Goal: Transaction & Acquisition: Obtain resource

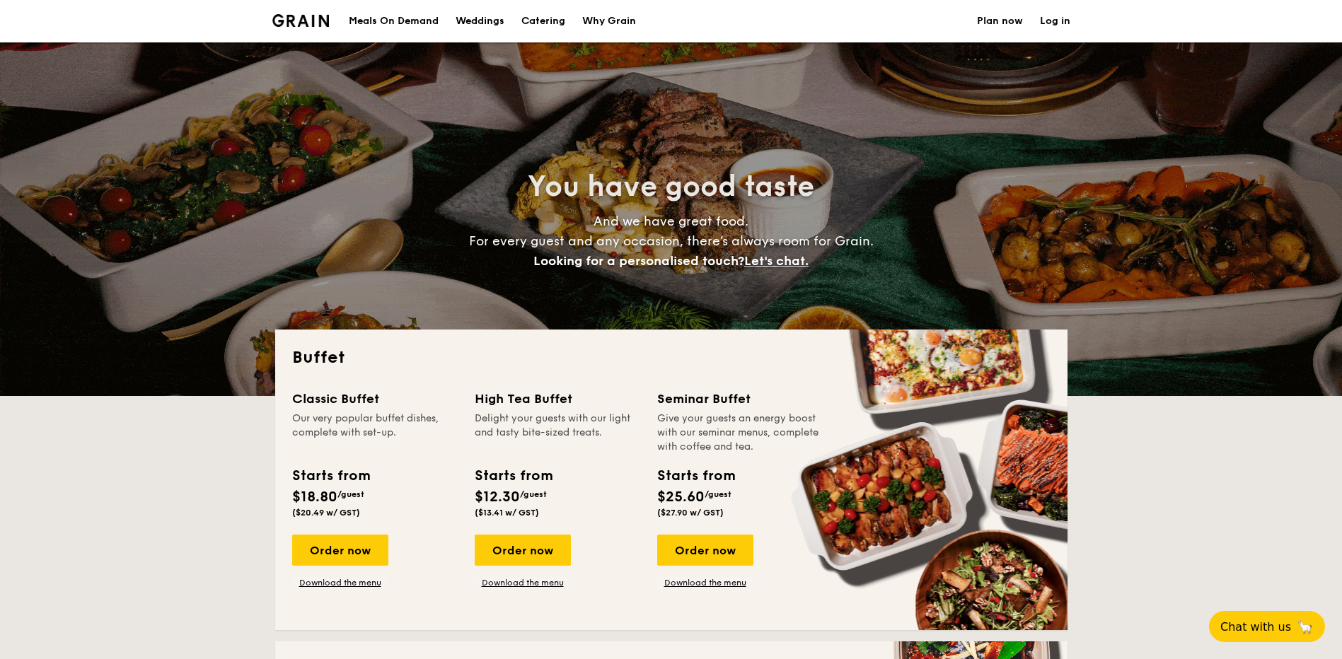
select select
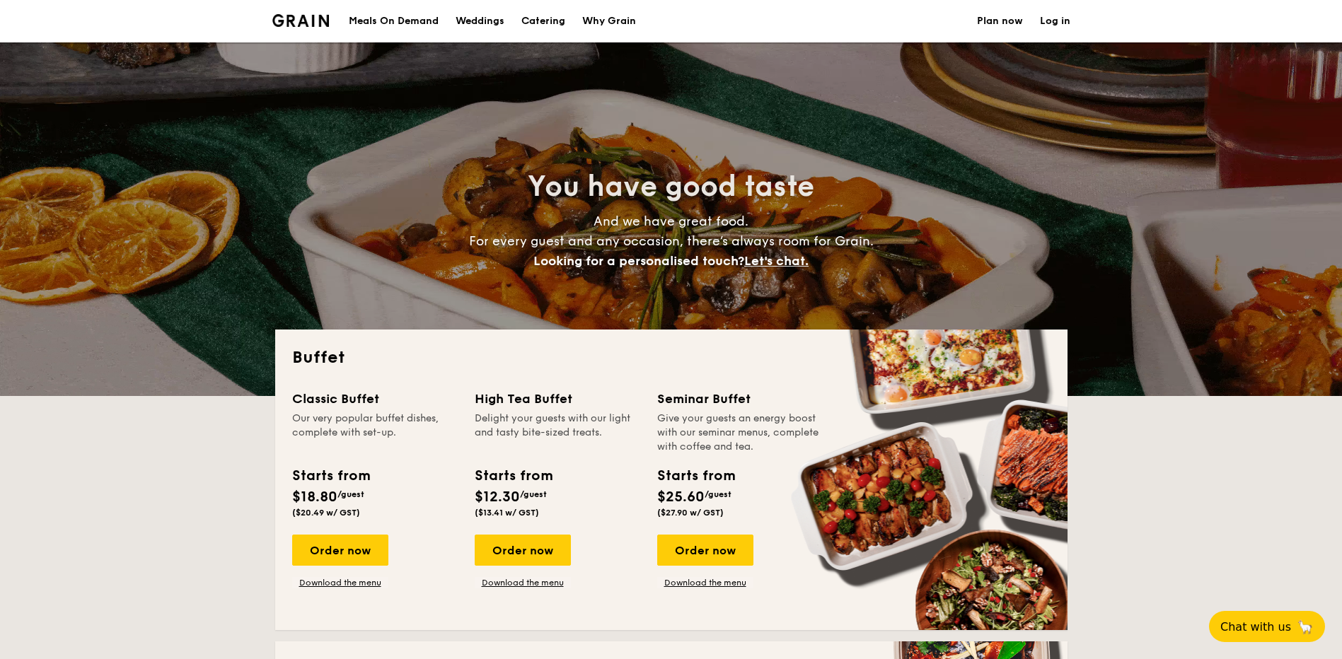
drag, startPoint x: 0, startPoint y: 0, endPoint x: 557, endPoint y: 21, distance: 556.9
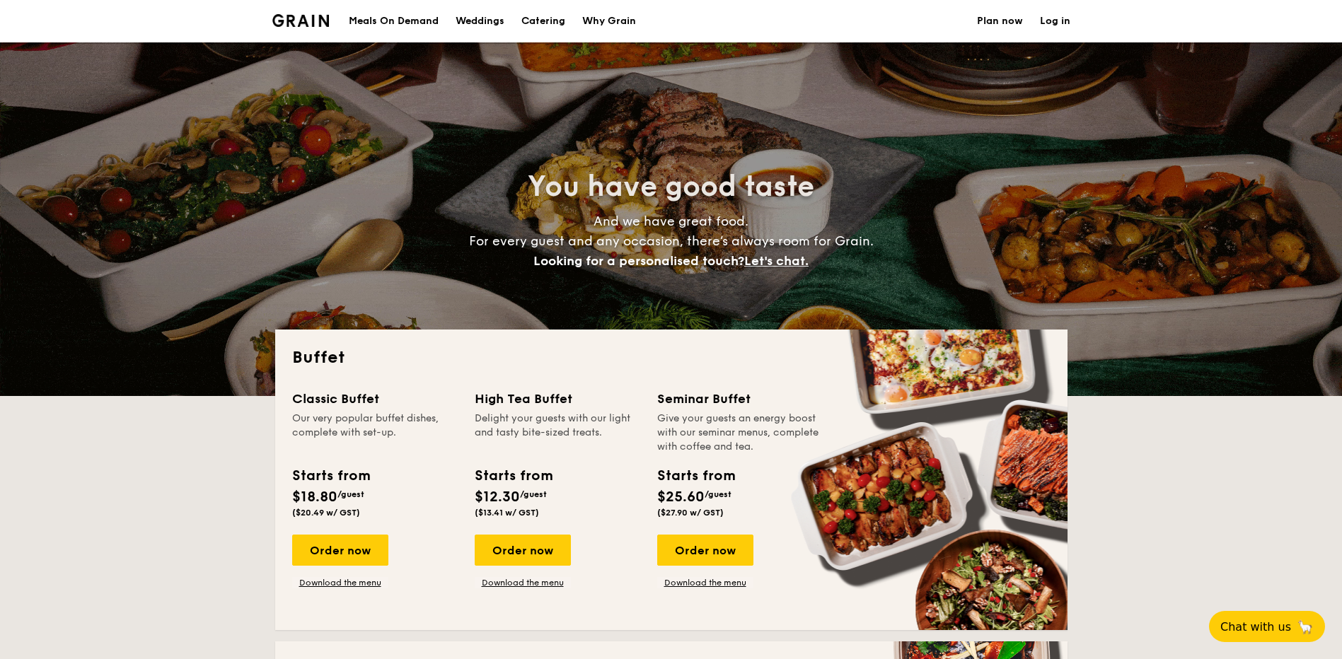
click at [557, 21] on h1 "Catering" at bounding box center [543, 21] width 44 height 42
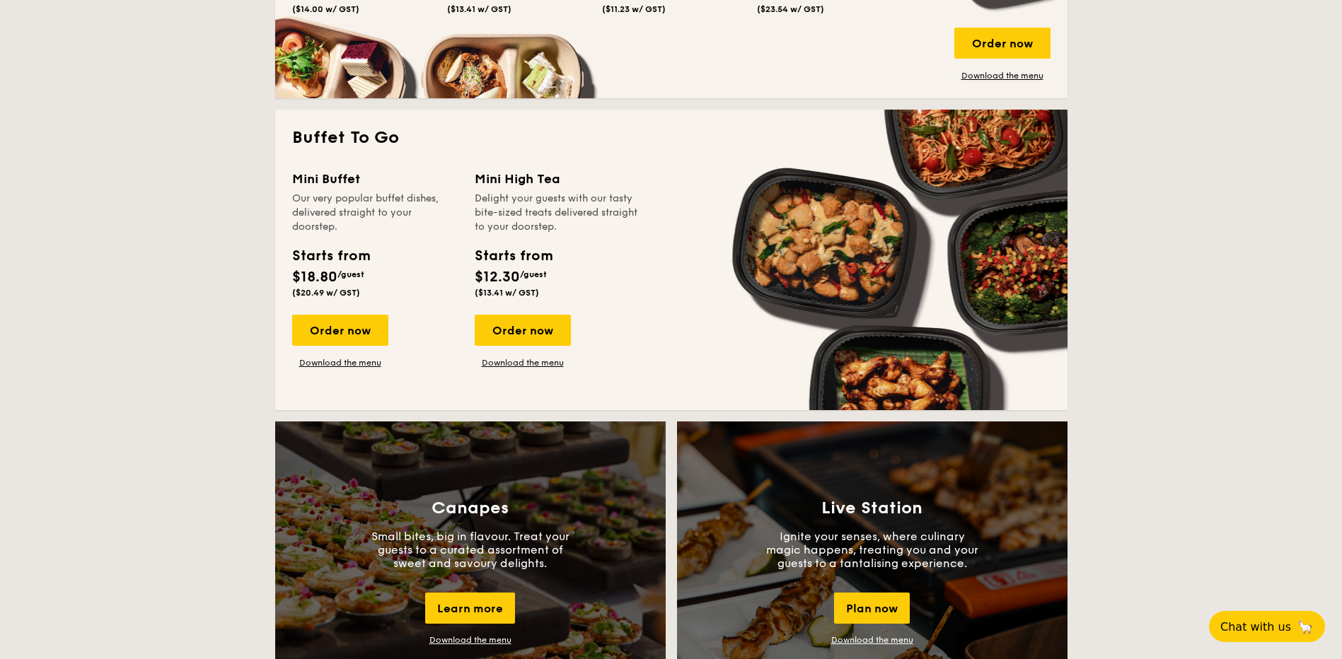
scroll to position [849, 0]
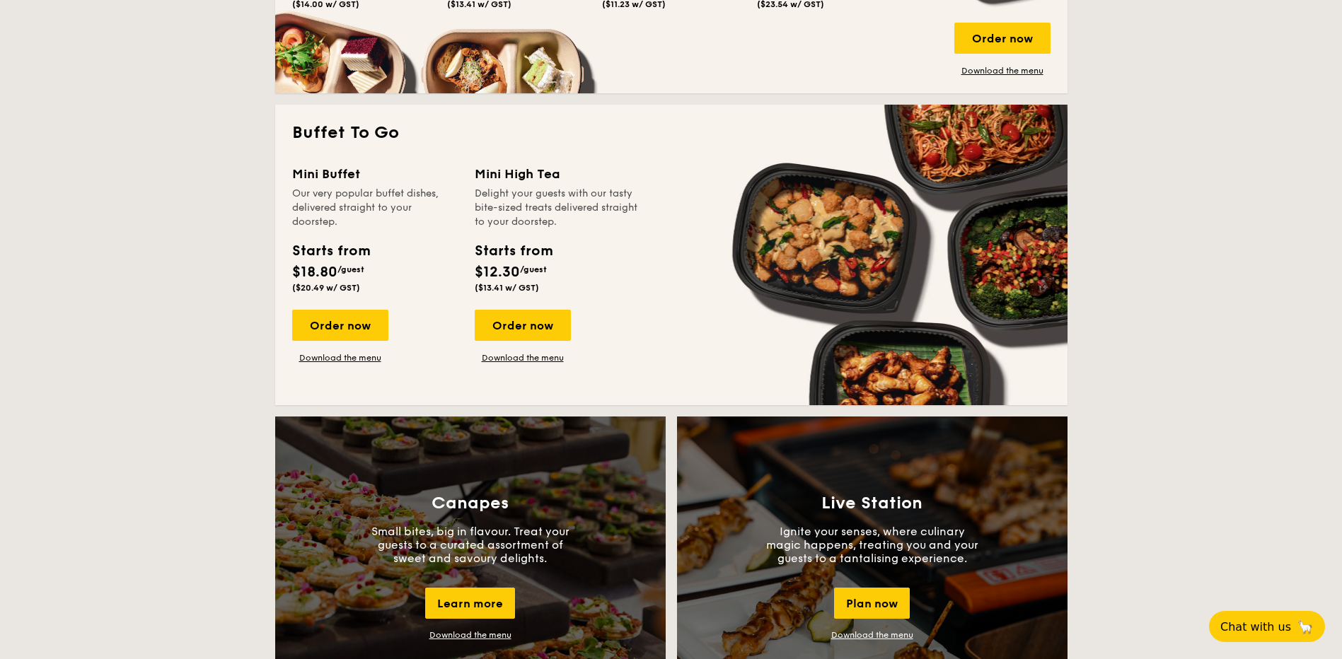
drag, startPoint x: 336, startPoint y: 326, endPoint x: 205, endPoint y: 359, distance: 135.0
click at [349, 358] on link "Download the menu" at bounding box center [340, 357] width 96 height 11
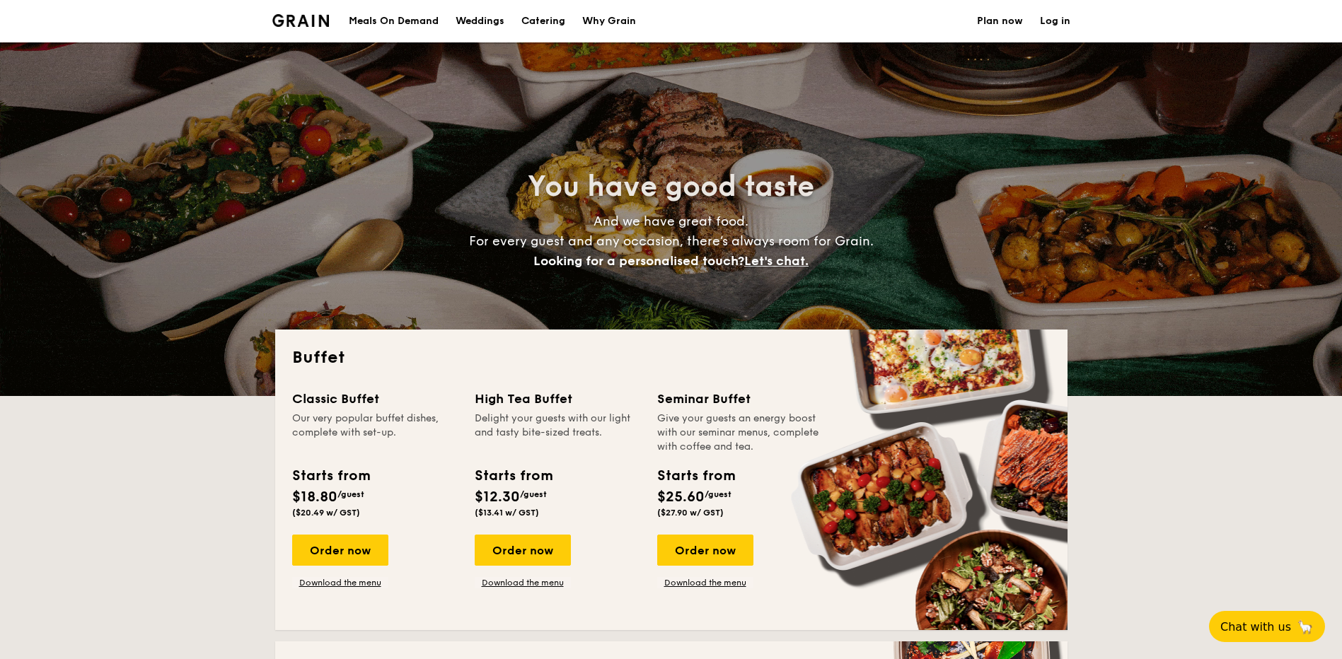
select select
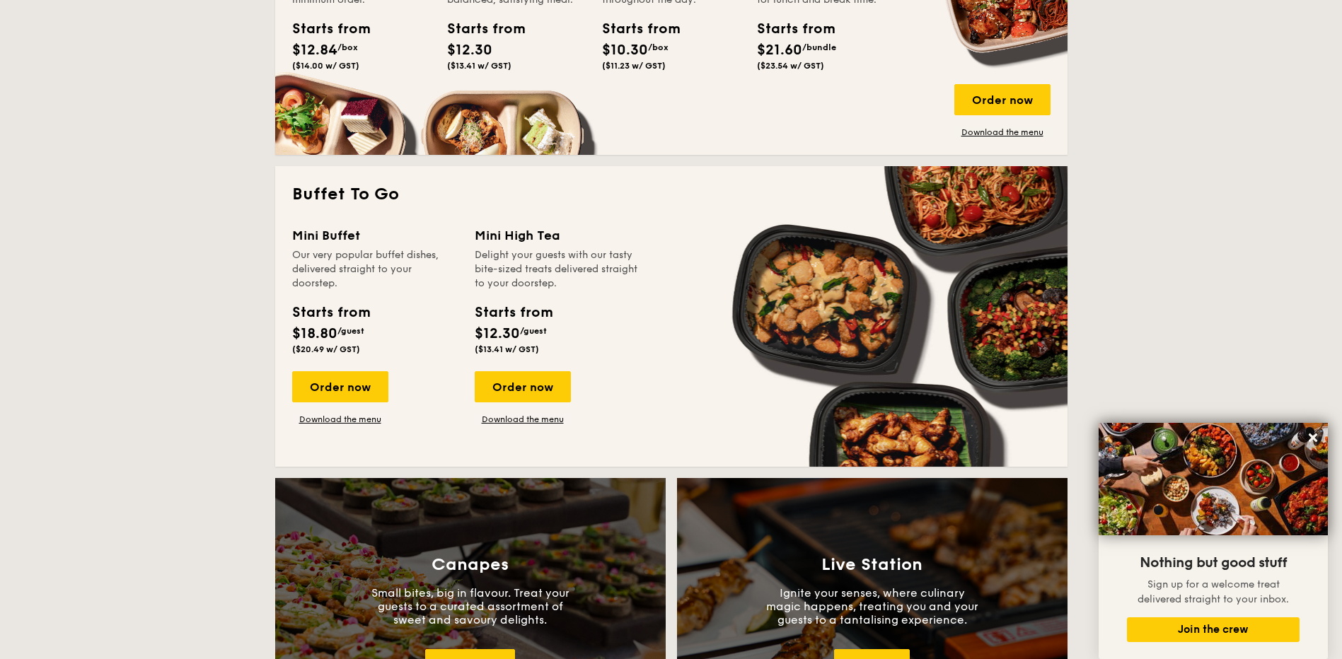
scroll to position [778, 0]
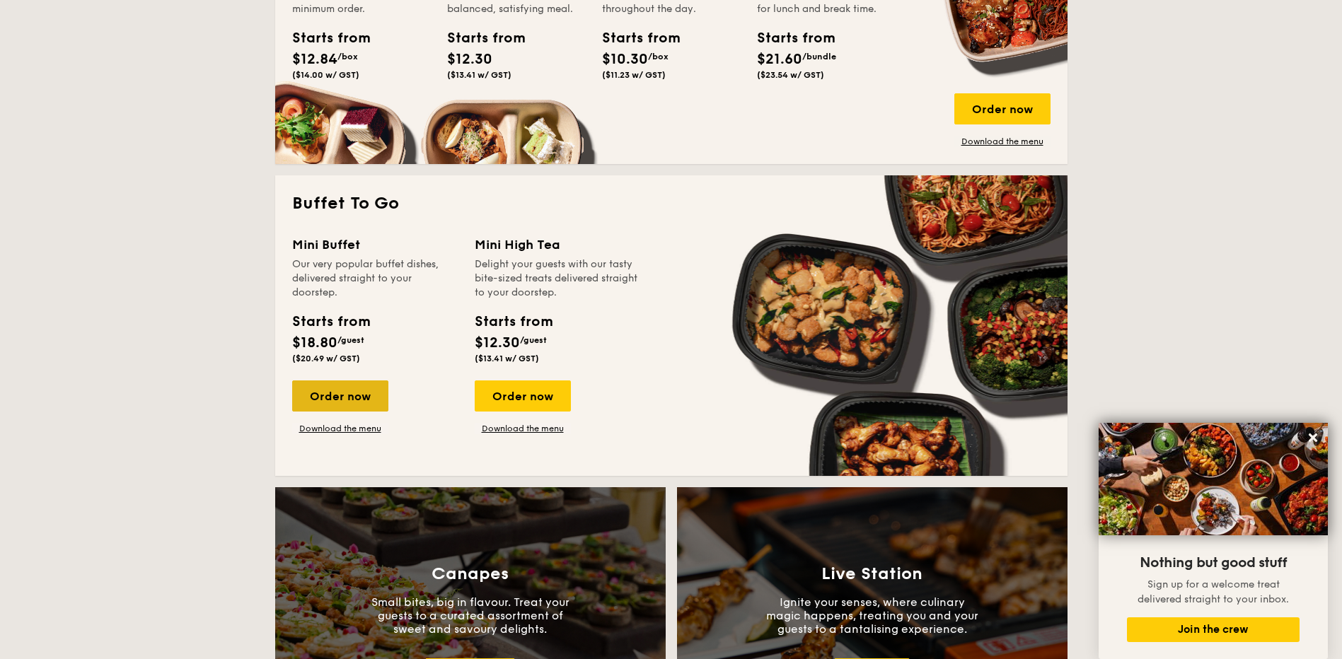
click at [325, 405] on div "Order now" at bounding box center [340, 395] width 96 height 31
click at [335, 427] on link "Download the menu" at bounding box center [340, 428] width 96 height 11
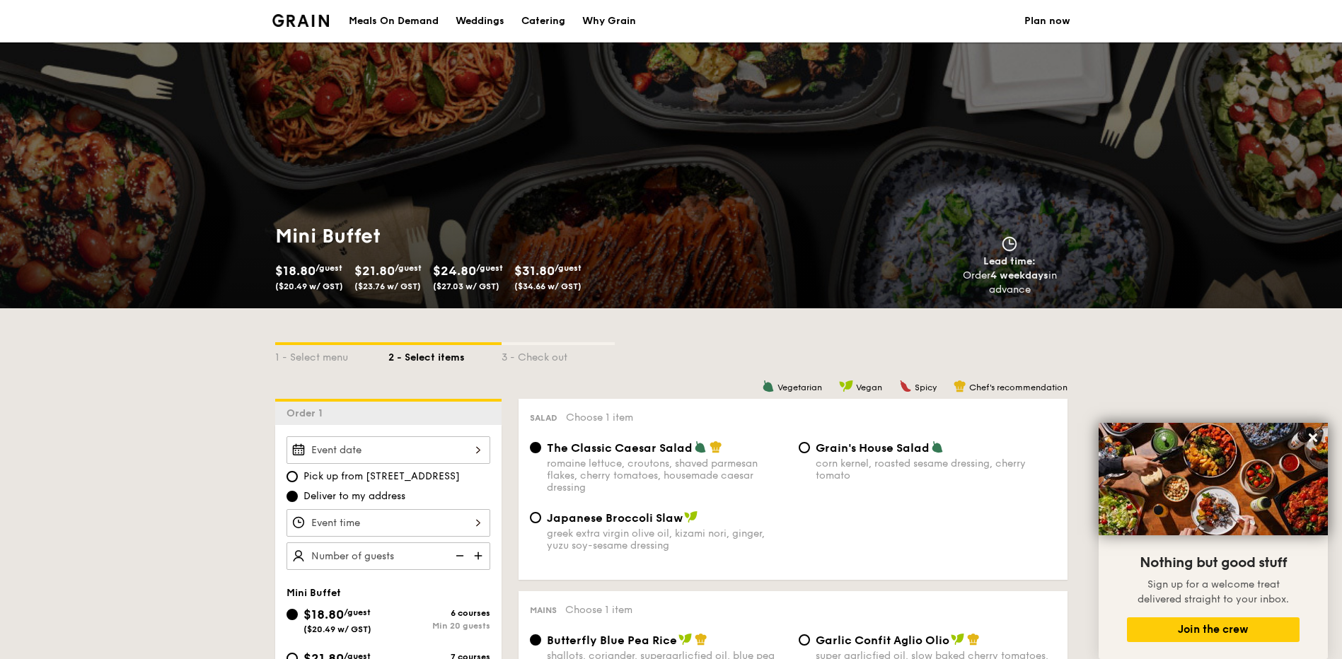
click at [328, 23] on img at bounding box center [300, 20] width 57 height 13
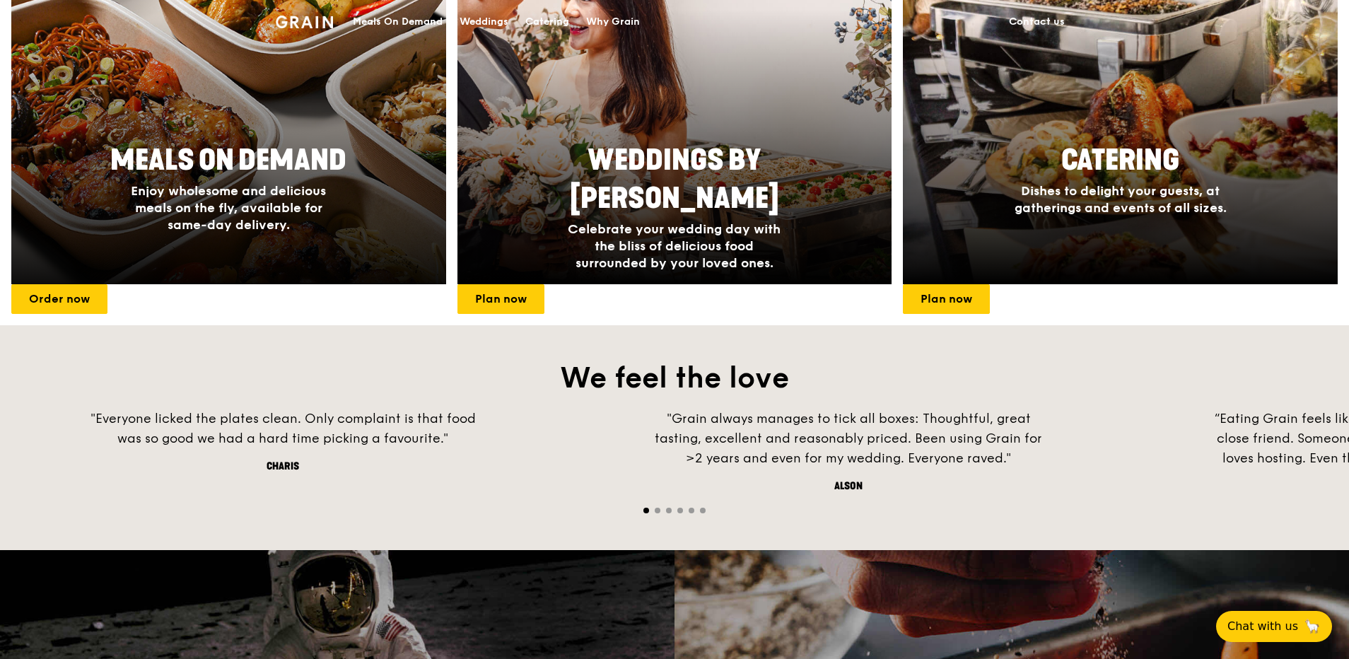
scroll to position [566, 0]
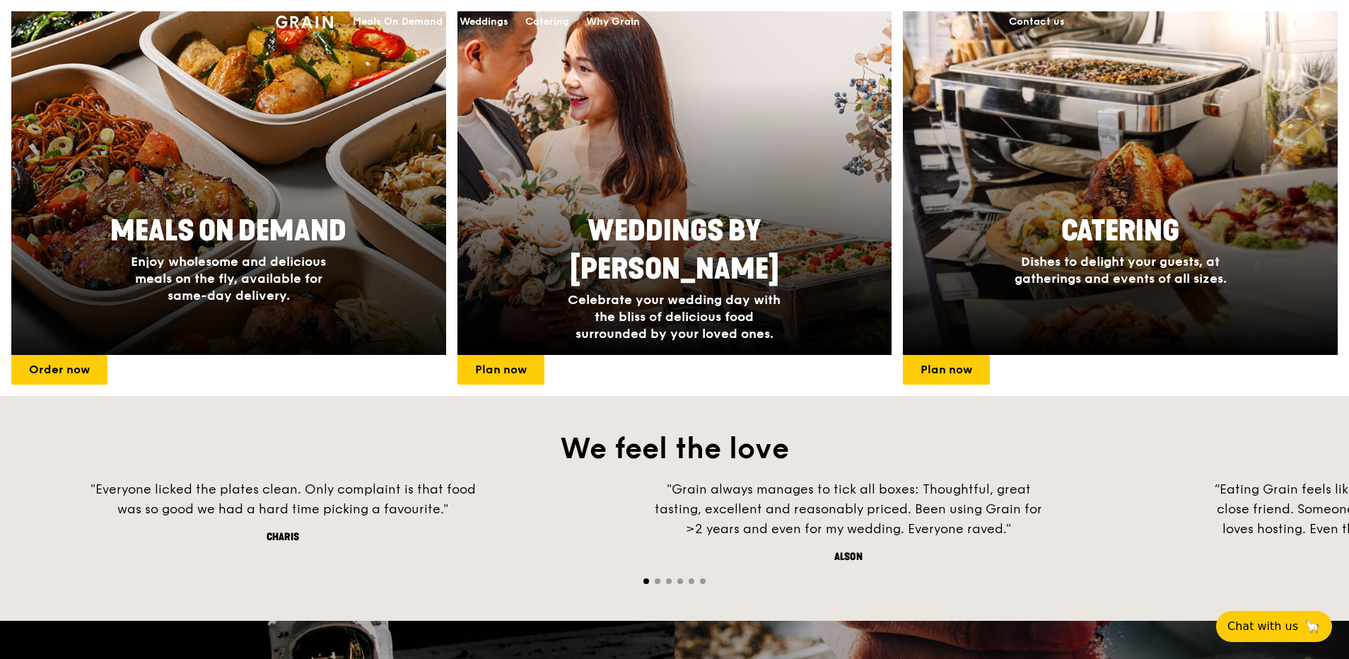
click at [64, 223] on div "Meals On Demand Enjoy wholesome and delicious meals on the fly, available for s…" at bounding box center [228, 258] width 435 height 103
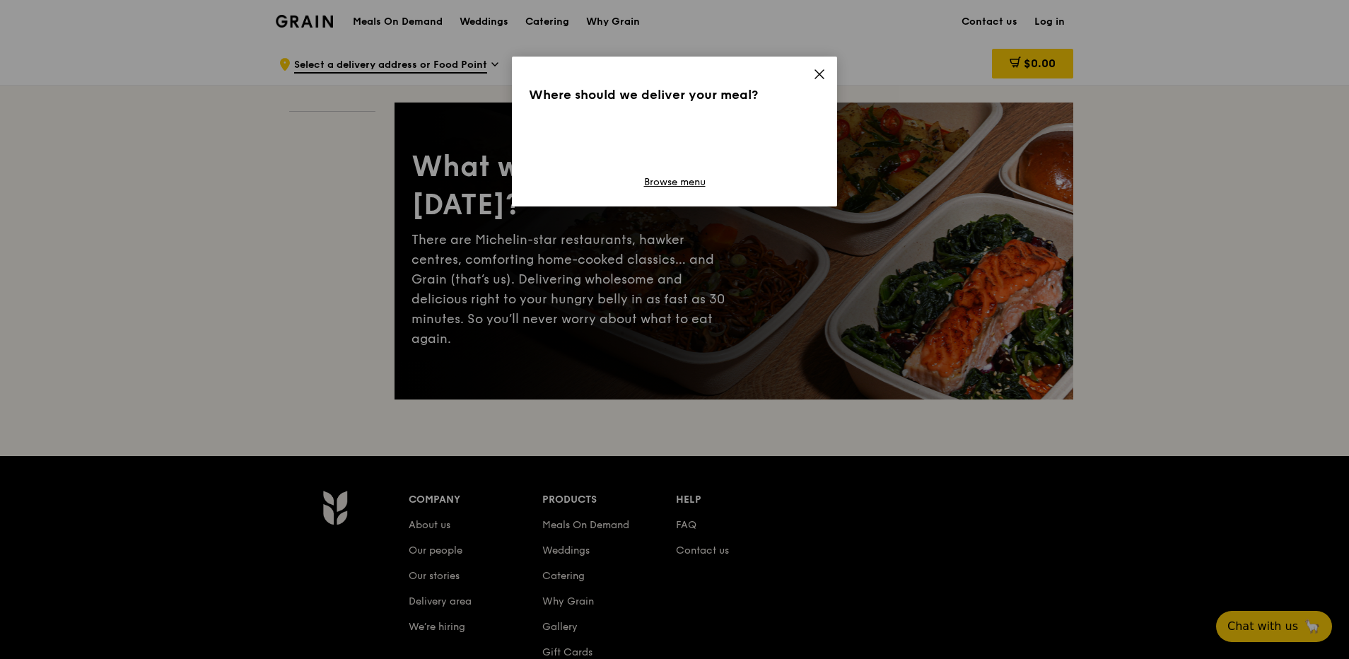
click at [816, 71] on icon at bounding box center [819, 74] width 8 height 8
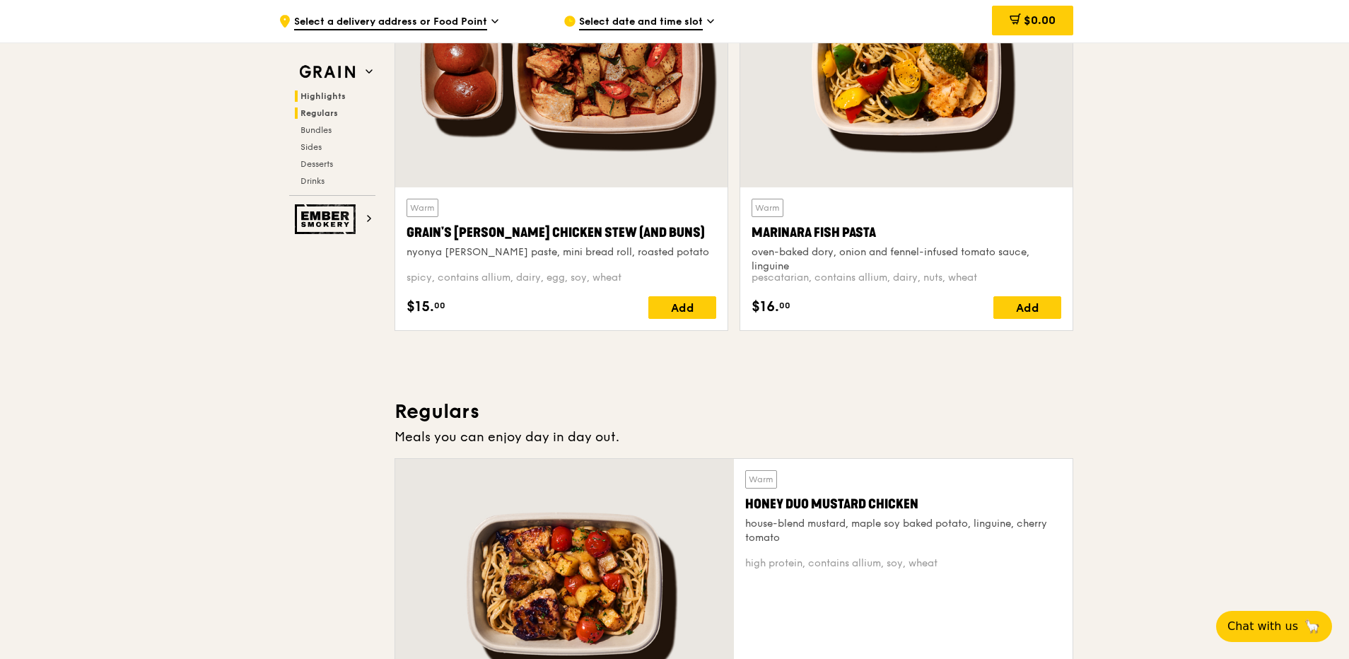
click at [323, 115] on span "Regulars" at bounding box center [319, 113] width 37 height 10
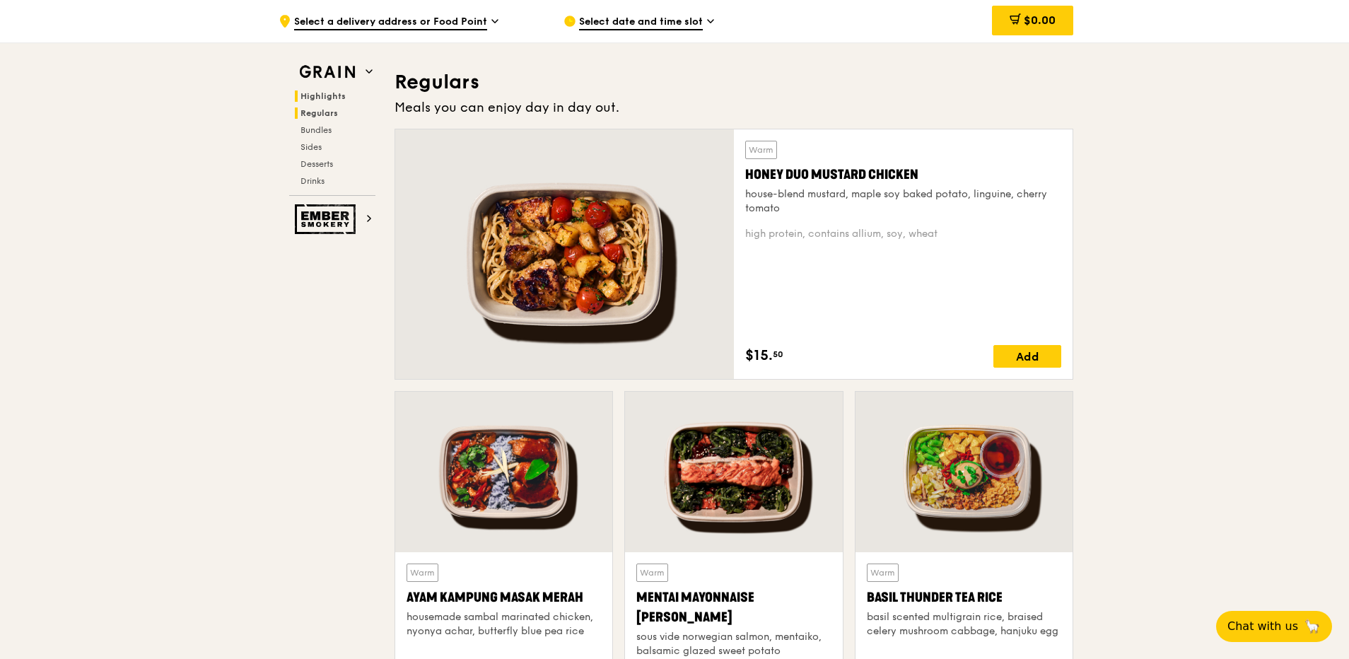
scroll to position [916, 0]
